Goal: Task Accomplishment & Management: Use online tool/utility

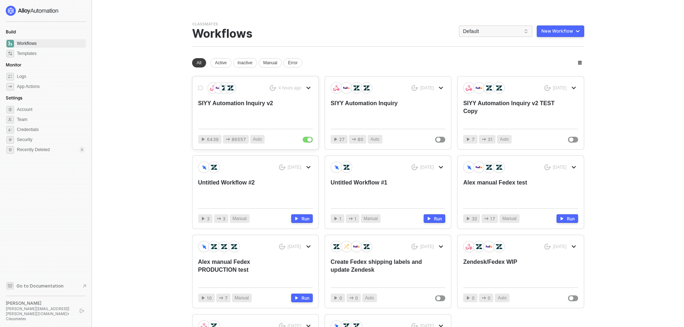
click at [241, 103] on div "SIYY Automation Inquiry v2" at bounding box center [243, 111] width 91 height 24
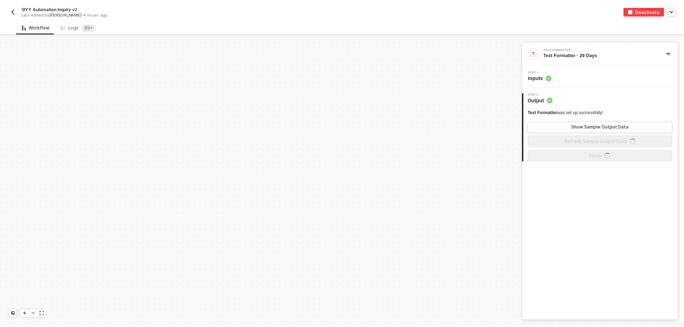
scroll to position [216, 0]
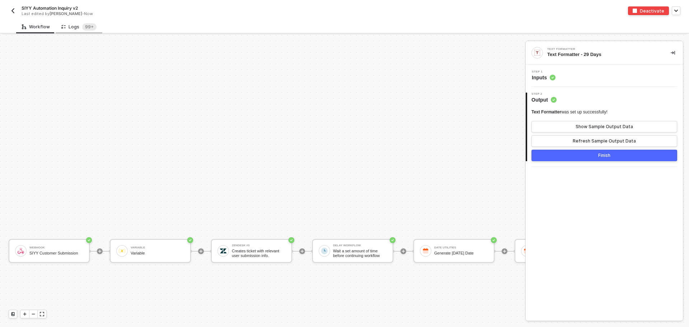
click at [70, 26] on div "Logs 99+" at bounding box center [78, 26] width 35 height 7
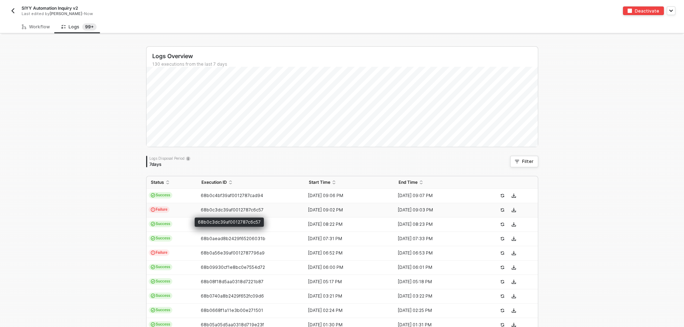
click at [254, 208] on span "68b0c3dc39af0012787c6c57" at bounding box center [232, 209] width 63 height 5
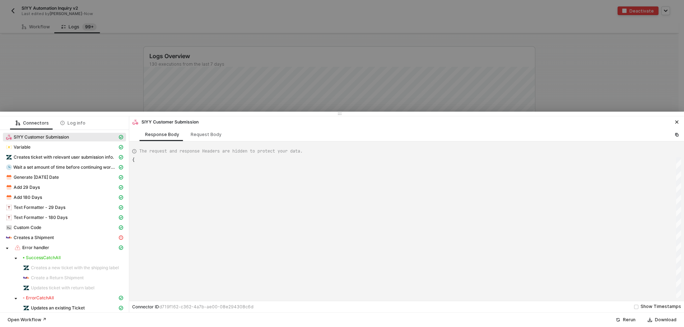
type textarea "{ "json": { "body": { "memberName": "[PERSON_NAME]", "address": "-11&-11 [STREE…"
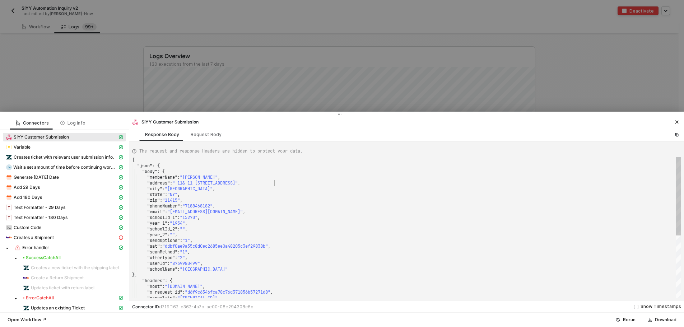
scroll to position [0, 0]
drag, startPoint x: 273, startPoint y: 182, endPoint x: 180, endPoint y: 183, distance: 92.9
drag, startPoint x: 221, startPoint y: 182, endPoint x: 414, endPoint y: 67, distance: 224.3
click at [414, 67] on div at bounding box center [342, 163] width 684 height 327
